Goal: Task Accomplishment & Management: Manage account settings

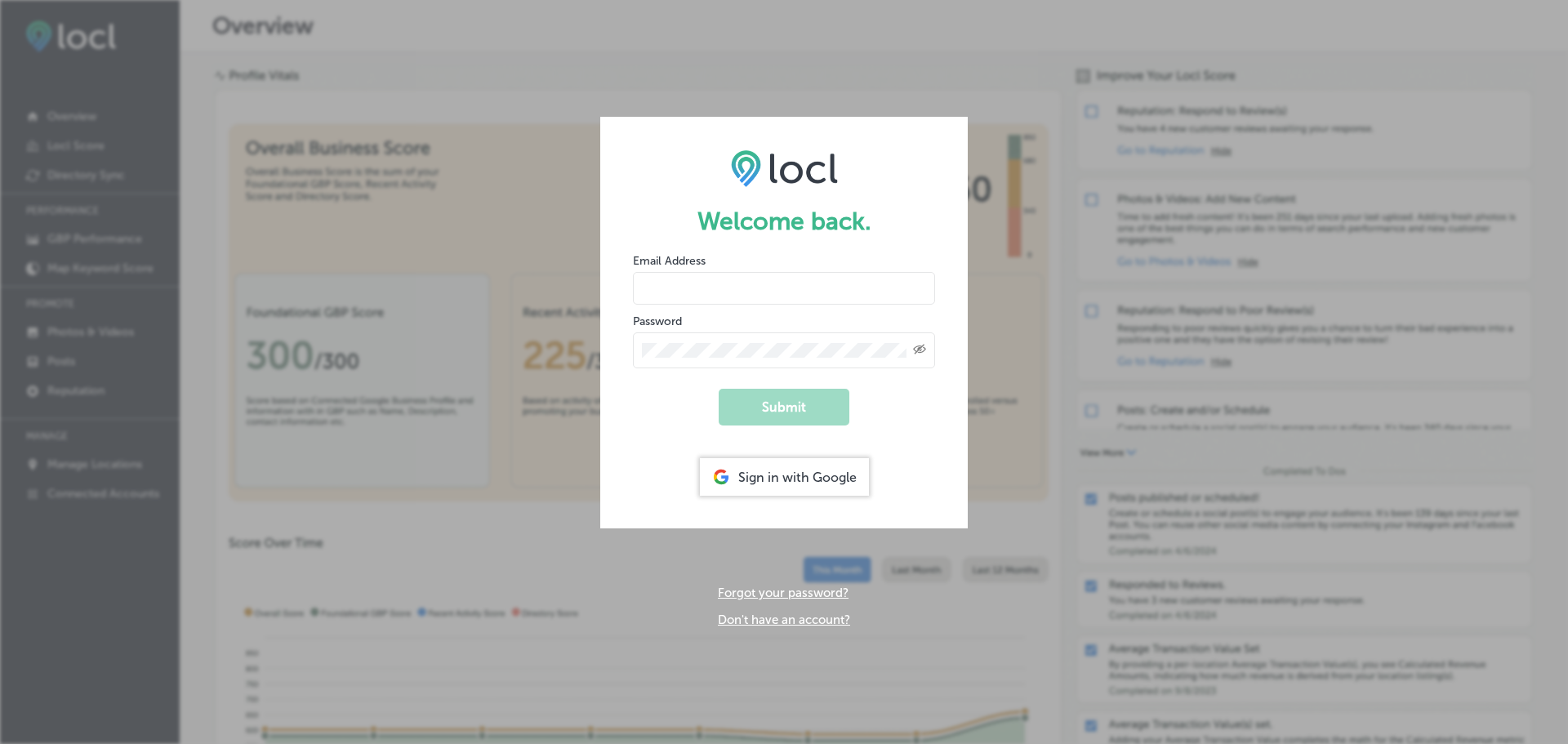
click at [762, 289] on input "email" at bounding box center [783, 288] width 302 height 33
type input "[EMAIL_ADDRESS][DOMAIN_NAME]"
click at [770, 402] on button "Submit" at bounding box center [783, 407] width 131 height 36
